Goal: Contribute content: Add original content to the website for others to see

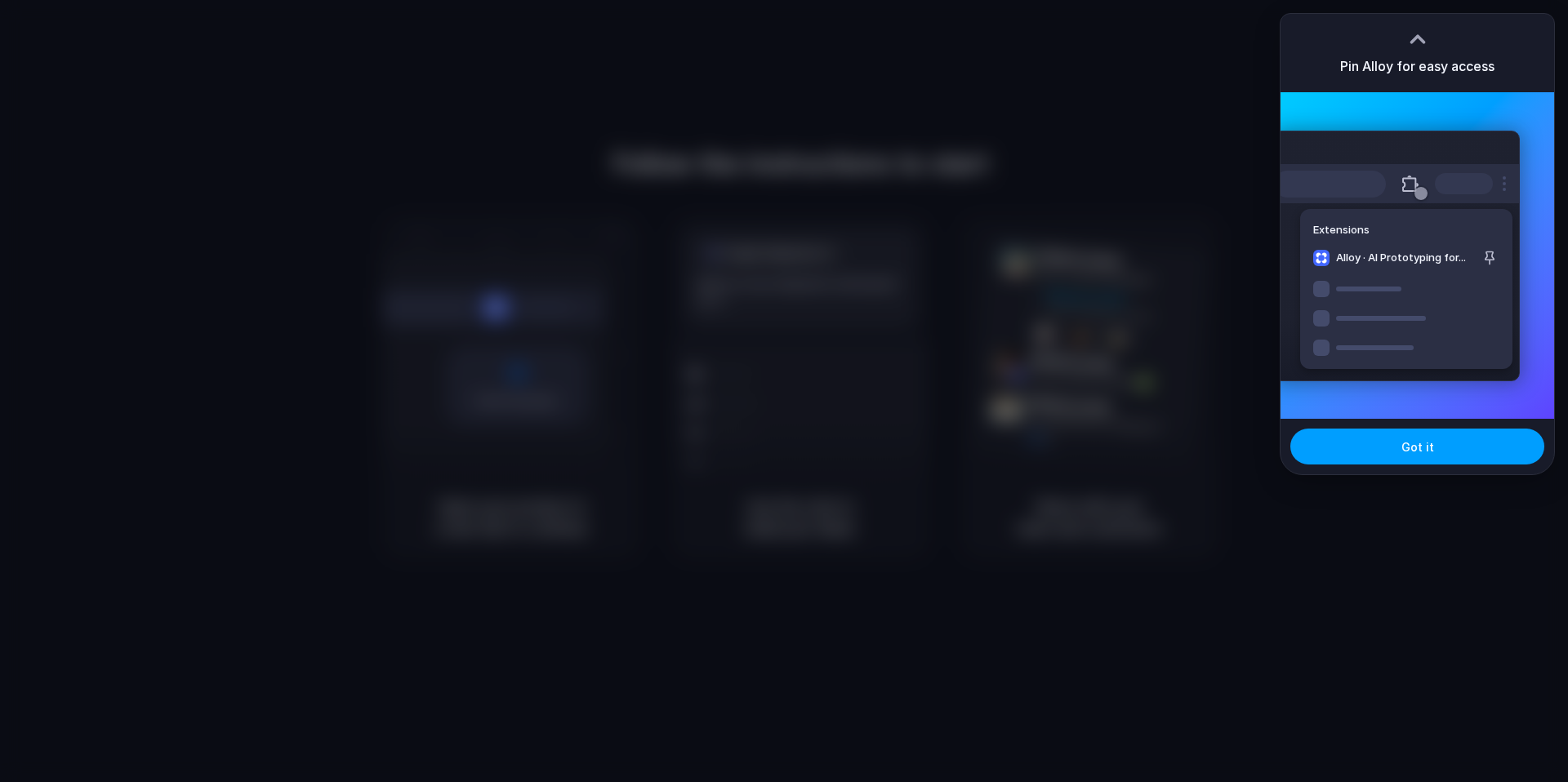
click at [1423, 457] on button "Got it" at bounding box center [1418, 447] width 254 height 36
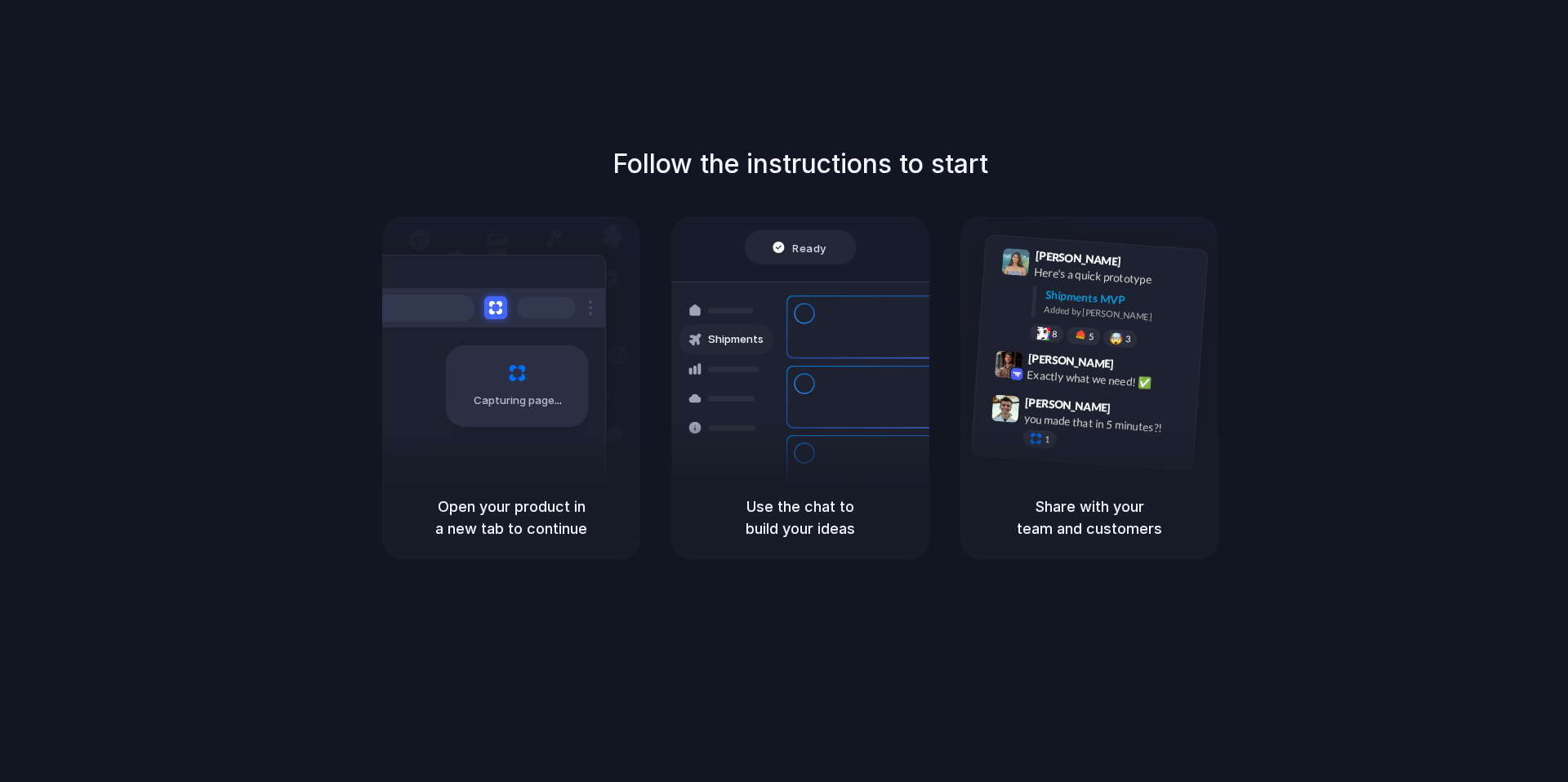
click at [1397, 138] on div "Follow the instructions to start Capturing page Open your product in a new tab …" at bounding box center [800, 407] width 1601 height 815
click at [1376, 165] on div "Follow the instructions to start Capturing page Open your product in a new tab …" at bounding box center [800, 352] width 1568 height 415
click at [1349, 141] on div "Follow the instructions to start Capturing page Open your product in a new tab …" at bounding box center [800, 407] width 1601 height 815
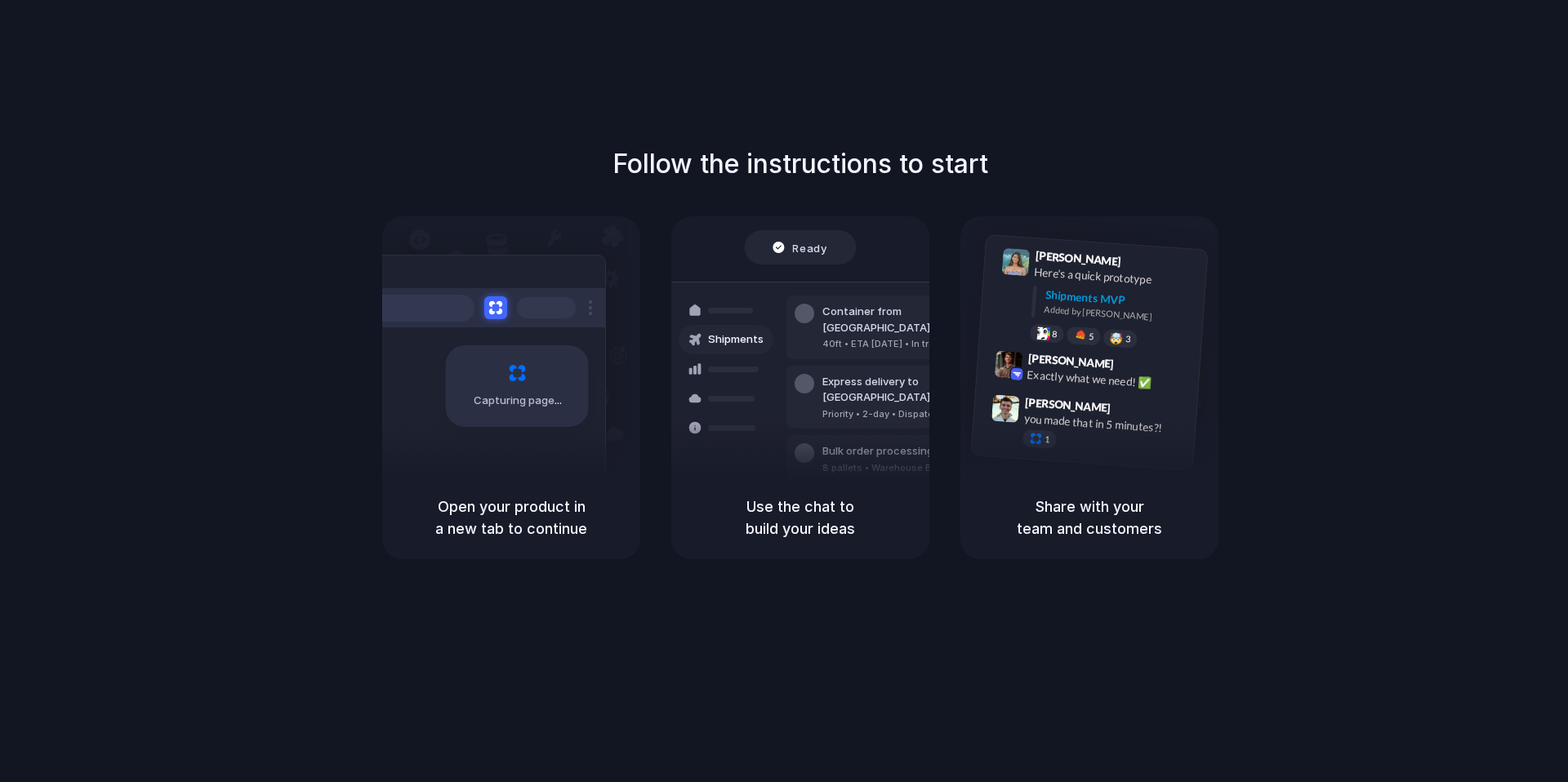
click at [736, 587] on div "Follow the instructions to start Capturing page Open your product in a new tab …" at bounding box center [800, 407] width 1601 height 815
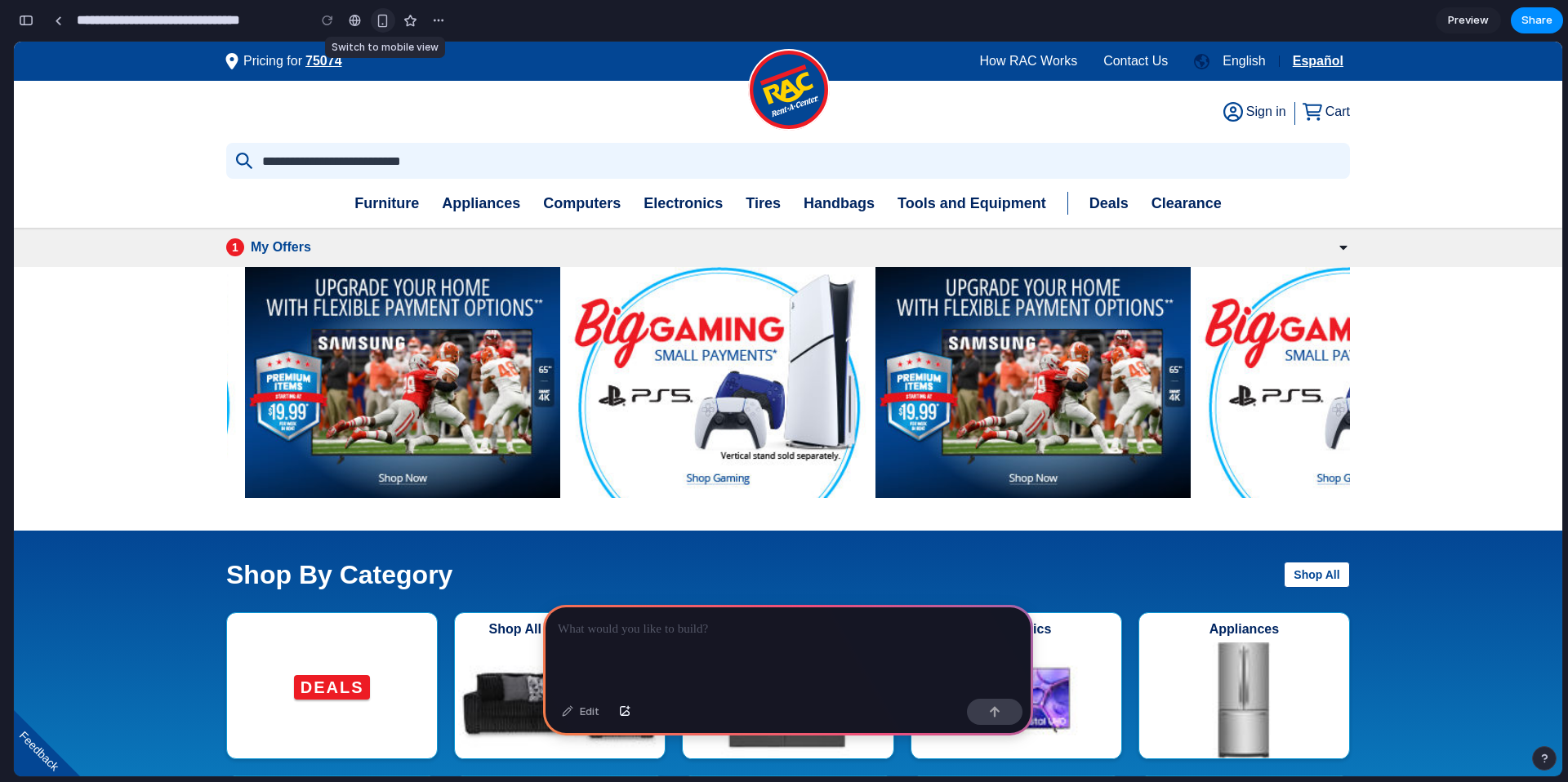
click at [382, 22] on div "button" at bounding box center [383, 21] width 14 height 14
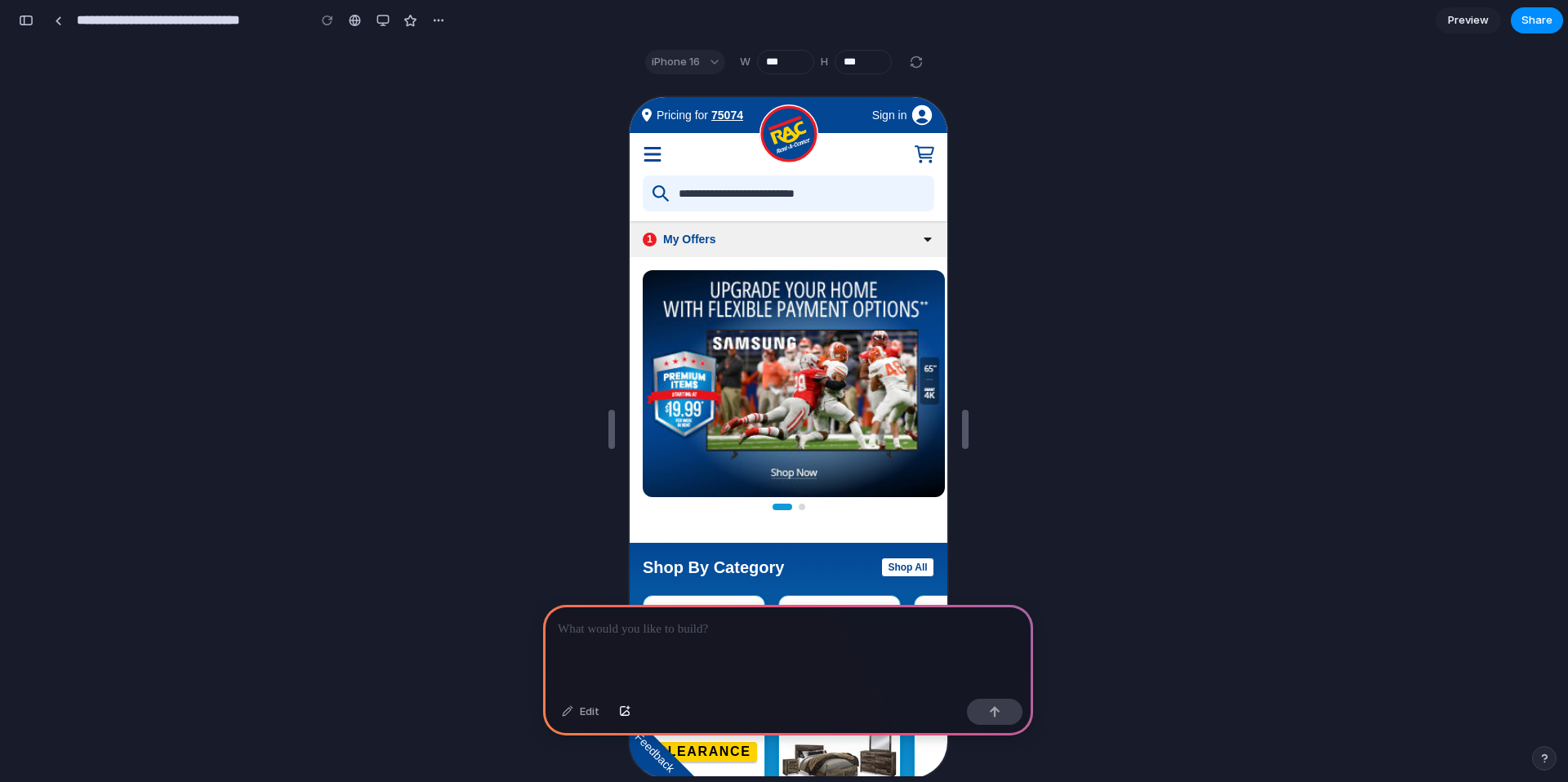
click at [801, 638] on p at bounding box center [788, 630] width 461 height 20
